Goal: Use online tool/utility: Utilize a website feature to perform a specific function

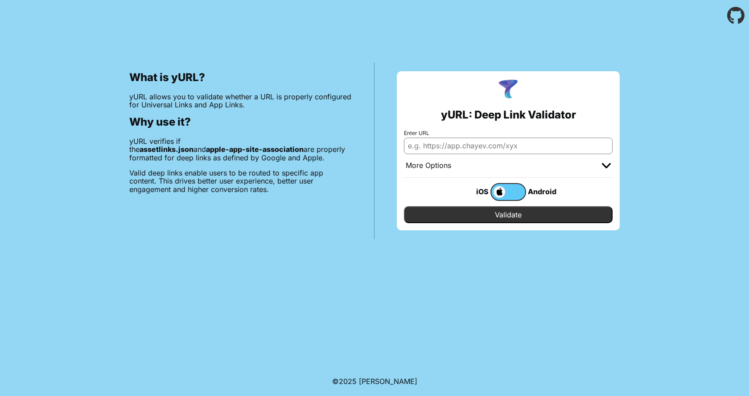
click at [512, 191] on label at bounding box center [508, 192] width 36 height 18
click at [0, 0] on input "checkbox" at bounding box center [0, 0] width 0 height 0
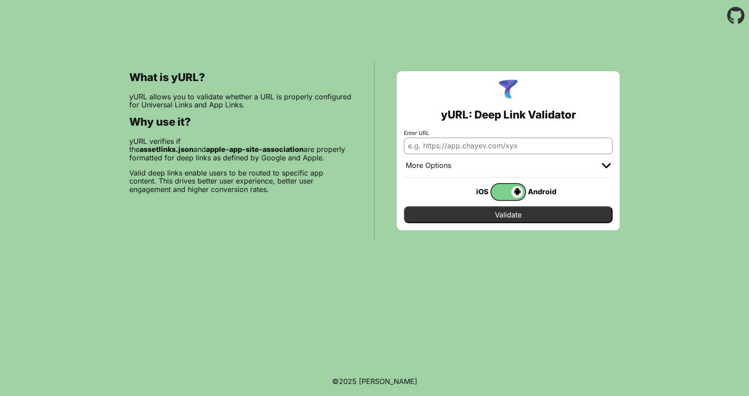
click at [495, 191] on span at bounding box center [507, 192] width 32 height 12
click at [0, 0] on input "checkbox" at bounding box center [0, 0] width 0 height 0
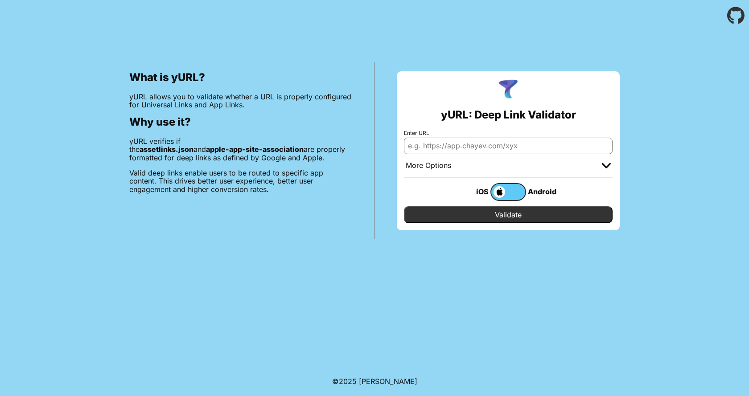
click at [456, 165] on div "More Options" at bounding box center [508, 166] width 209 height 24
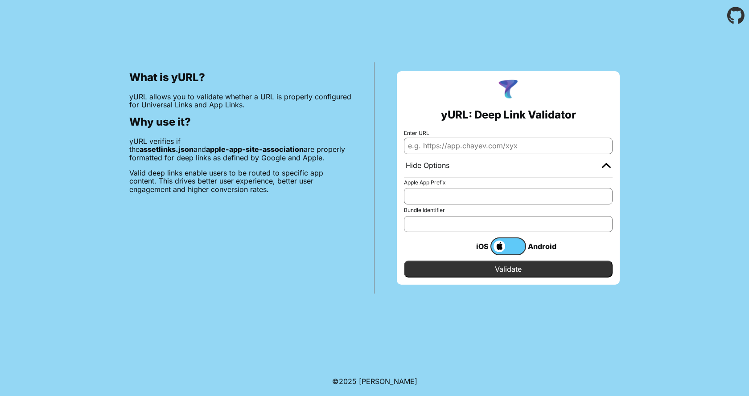
click at [444, 145] on input "Enter URL" at bounding box center [508, 146] width 209 height 16
type input "[DOMAIN_NAME]"
click at [455, 263] on input "Validate" at bounding box center [508, 269] width 209 height 17
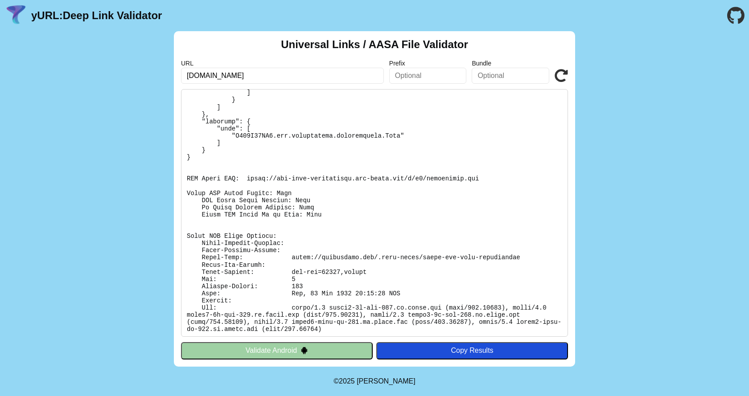
scroll to position [187, 0]
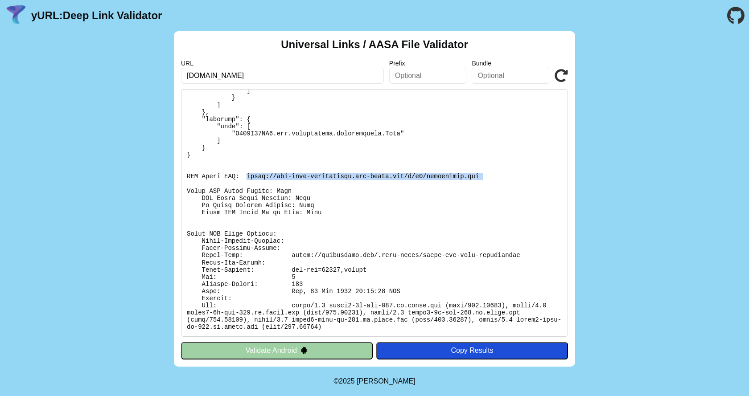
drag, startPoint x: 242, startPoint y: 177, endPoint x: 419, endPoint y: 181, distance: 176.6
click at [419, 181] on pre at bounding box center [374, 213] width 387 height 248
